Goal: Task Accomplishment & Management: Complete application form

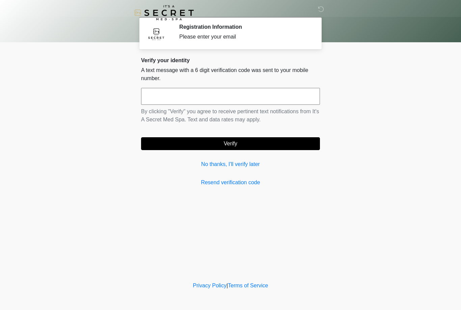
click at [244, 167] on link "No thanks, I'll verify later" at bounding box center [230, 164] width 179 height 8
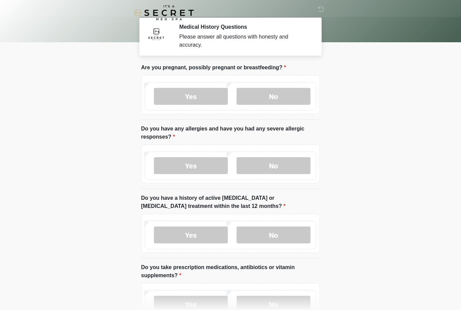
click at [278, 95] on label "No" at bounding box center [274, 96] width 74 height 17
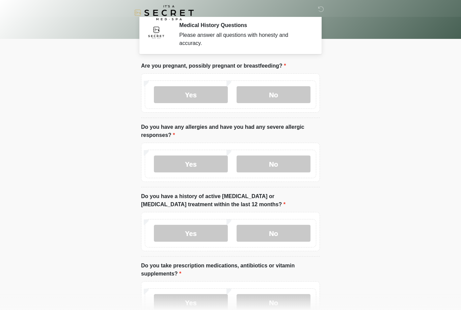
scroll to position [3, 0]
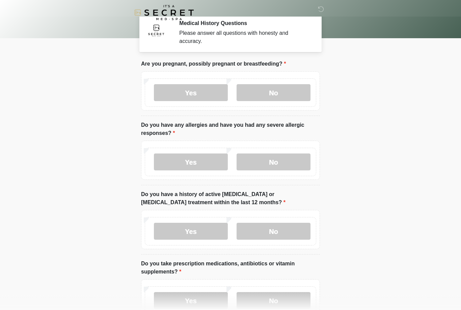
click at [284, 163] on label "No" at bounding box center [274, 162] width 74 height 17
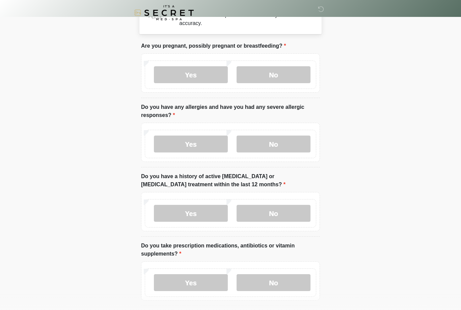
scroll to position [34, 0]
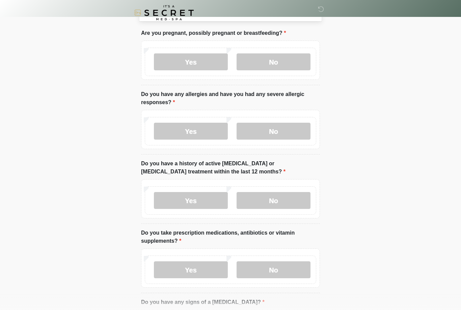
click at [292, 197] on label "No" at bounding box center [274, 200] width 74 height 17
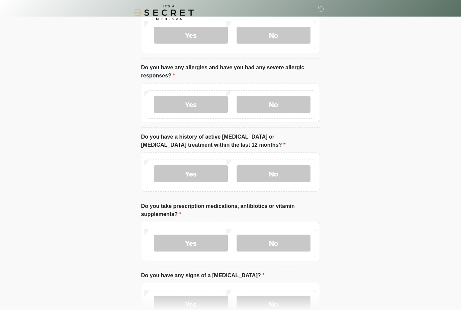
scroll to position [61, 0]
click at [279, 243] on label "No" at bounding box center [274, 242] width 74 height 17
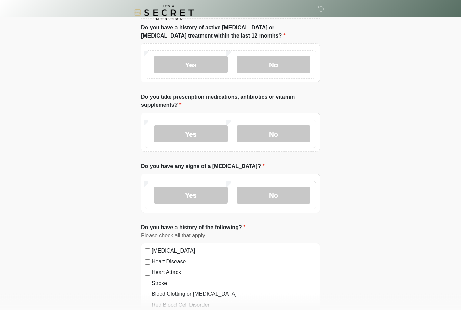
click at [293, 196] on label "No" at bounding box center [274, 195] width 74 height 17
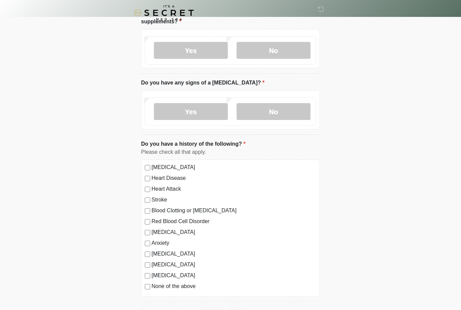
scroll to position [271, 0]
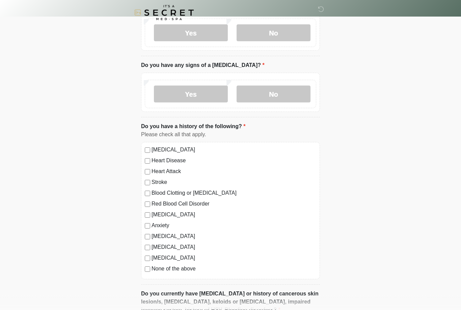
click at [155, 269] on label "None of the above" at bounding box center [234, 269] width 165 height 8
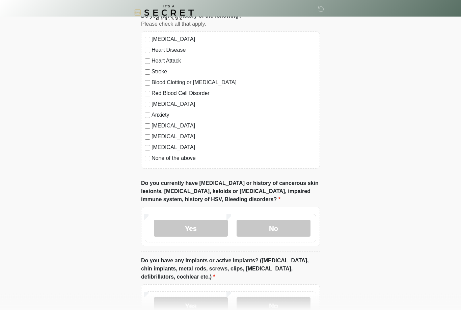
scroll to position [381, 0]
click at [272, 230] on label "No" at bounding box center [274, 227] width 74 height 17
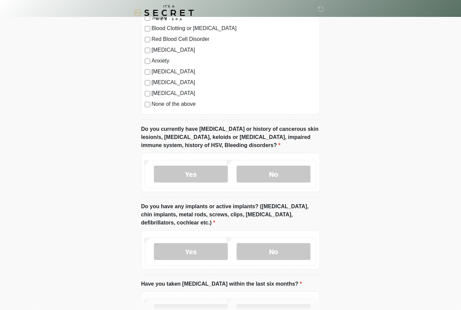
scroll to position [435, 0]
click at [270, 253] on label "No" at bounding box center [274, 251] width 74 height 17
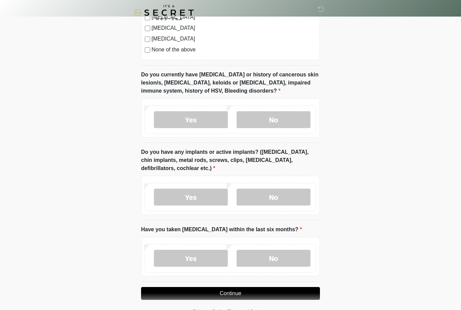
scroll to position [493, 0]
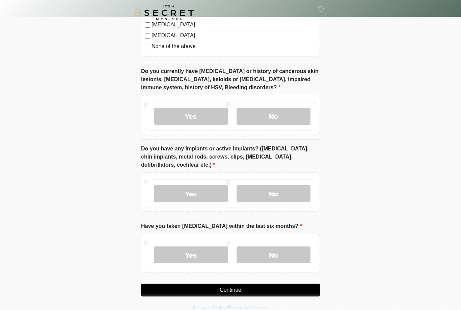
click at [280, 257] on label "No" at bounding box center [274, 254] width 74 height 17
click at [261, 293] on button "Continue" at bounding box center [230, 289] width 179 height 13
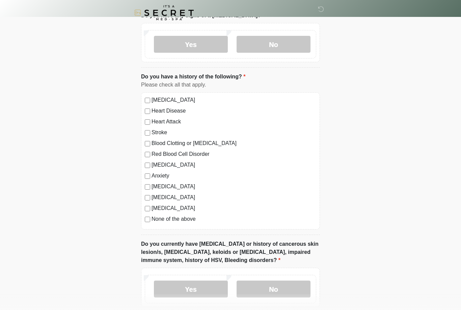
scroll to position [0, 0]
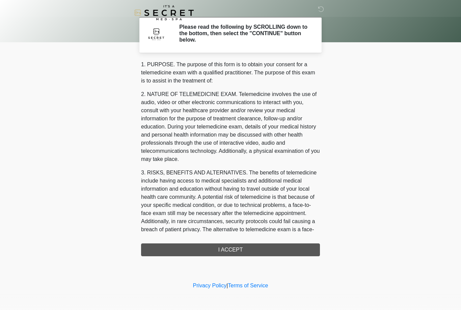
click at [260, 249] on div "1. PURPOSE. The purpose of this form is to obtain your consent for a telemedici…" at bounding box center [230, 157] width 179 height 195
click at [252, 250] on div "1. PURPOSE. The purpose of this form is to obtain your consent for a telemedici…" at bounding box center [230, 157] width 179 height 195
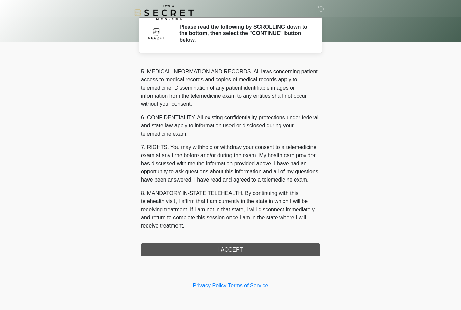
click at [232, 248] on div "1. PURPOSE. The purpose of this form is to obtain your consent for a telemedici…" at bounding box center [230, 157] width 179 height 195
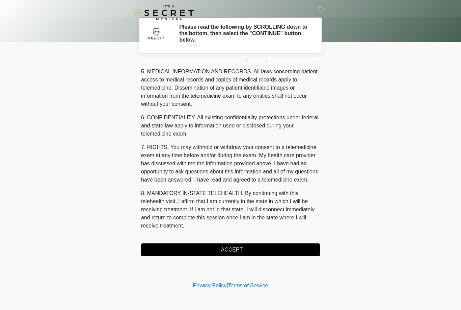
scroll to position [217, 0]
click at [235, 249] on button "I ACCEPT" at bounding box center [230, 249] width 179 height 13
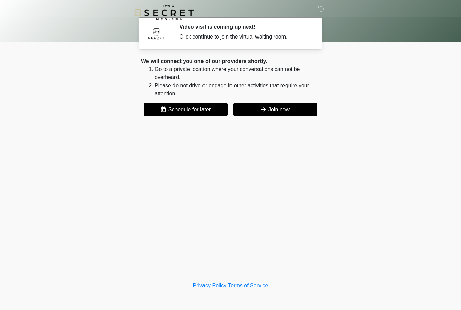
click at [280, 109] on button "Join now" at bounding box center [275, 109] width 84 height 13
